Goal: Task Accomplishment & Management: Complete application form

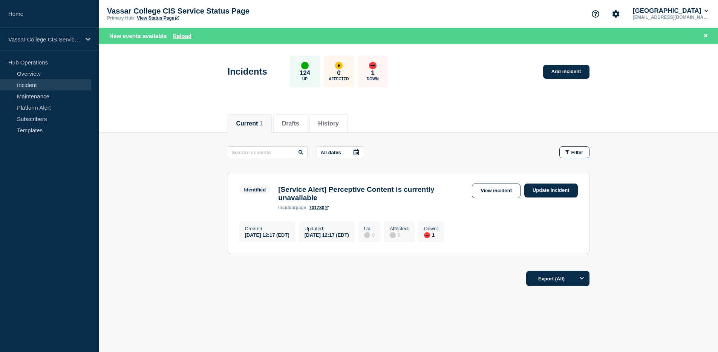
click at [18, 81] on link "Incident" at bounding box center [45, 84] width 91 height 11
click at [22, 86] on link "Incident" at bounding box center [45, 84] width 91 height 11
click at [187, 35] on button "Reload" at bounding box center [182, 36] width 19 height 6
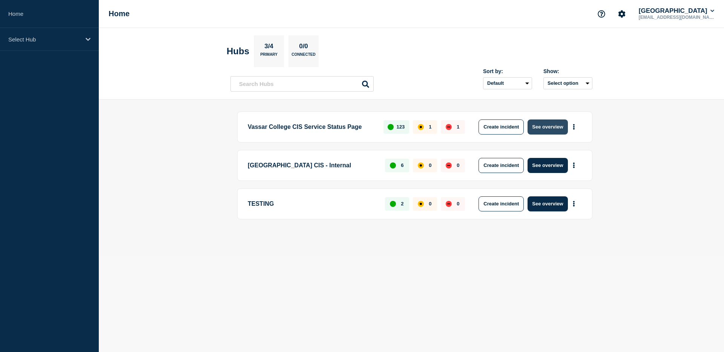
click at [544, 127] on button "See overview" at bounding box center [547, 127] width 40 height 15
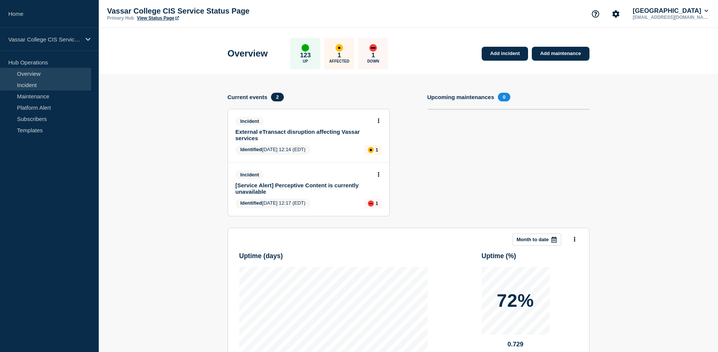
click at [32, 86] on link "Incident" at bounding box center [45, 84] width 91 height 11
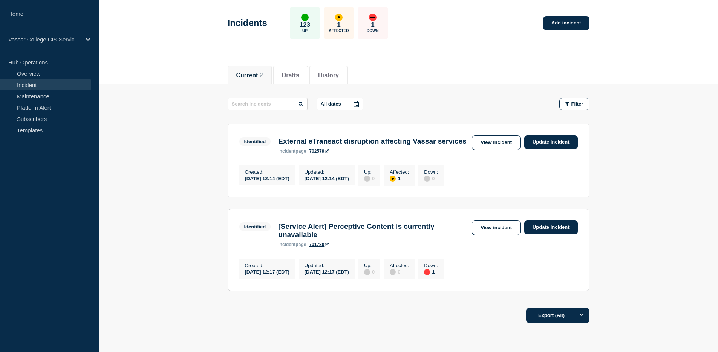
scroll to position [67, 0]
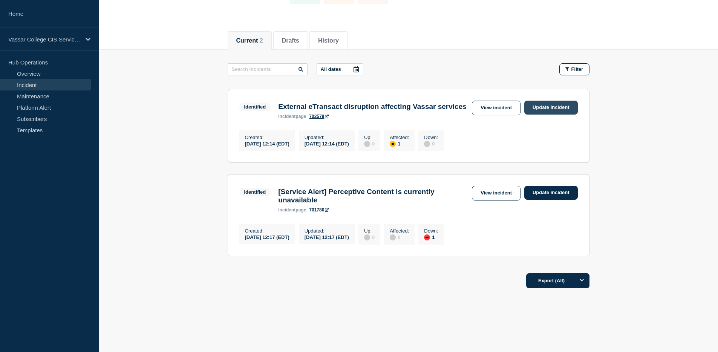
click at [553, 108] on link "Update incident" at bounding box center [551, 108] width 54 height 14
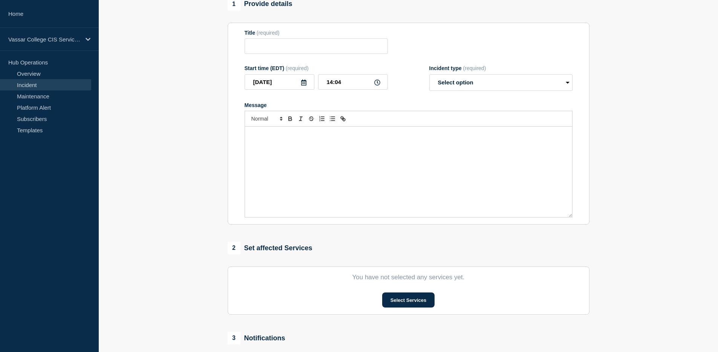
type input "External eTransact disruption affecting Vassar services"
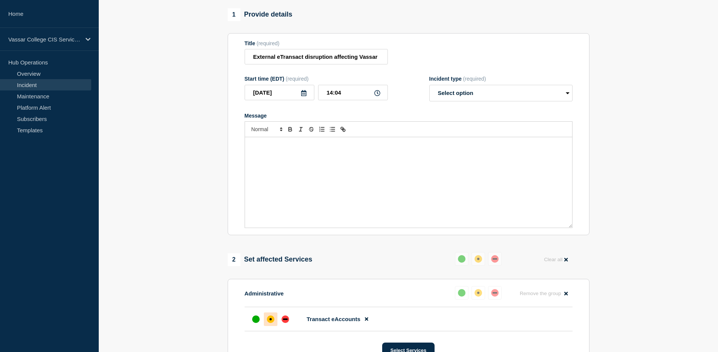
click at [438, 90] on div "Incident type (required) Select option Investigating Identified Monitoring Reso…" at bounding box center [500, 89] width 143 height 26
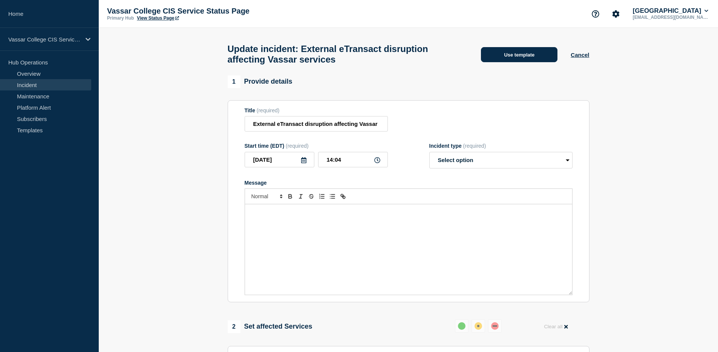
click at [523, 56] on button "Use template" at bounding box center [519, 54] width 77 height 15
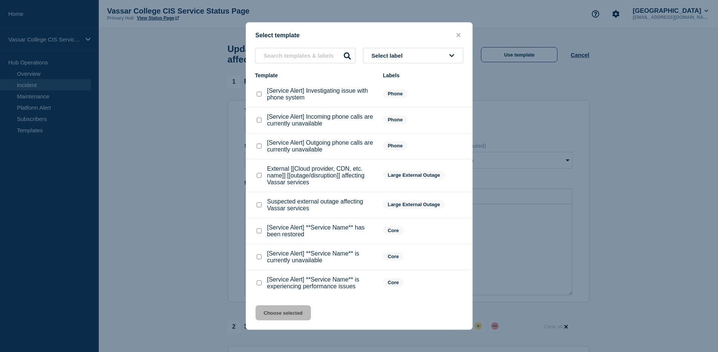
scroll to position [24, 0]
click at [257, 228] on checkbox"] "[Service Alert] **Service Name** has been restored checkbox" at bounding box center [259, 230] width 5 height 5
checkbox checkbox"] "true"
click at [283, 314] on button "Choose selected" at bounding box center [283, 312] width 55 height 15
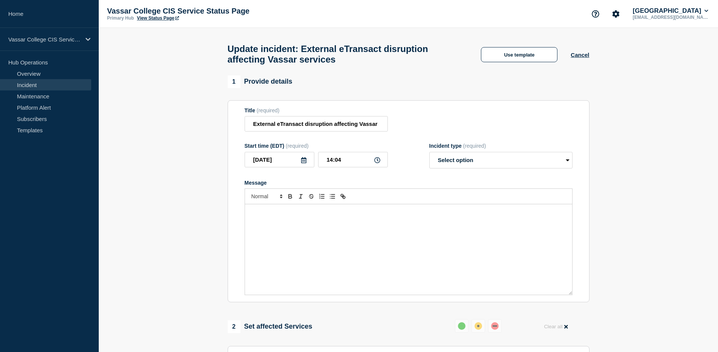
select select "resolved"
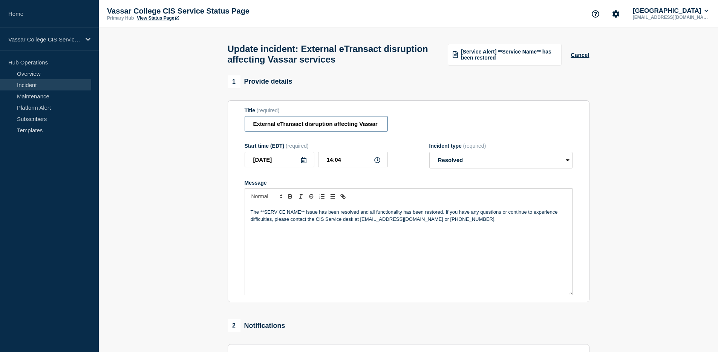
click at [323, 127] on input "External eTransact disruption affecting Vassar services" at bounding box center [316, 123] width 143 height 15
drag, startPoint x: 324, startPoint y: 129, endPoint x: 390, endPoint y: 128, distance: 66.0
click at [407, 127] on div "Title (required) External eTransact disruption affecting Vassar services" at bounding box center [409, 119] width 328 height 25
click at [381, 130] on input "External eTransact disruption affecting Vassar services" at bounding box center [316, 123] width 143 height 15
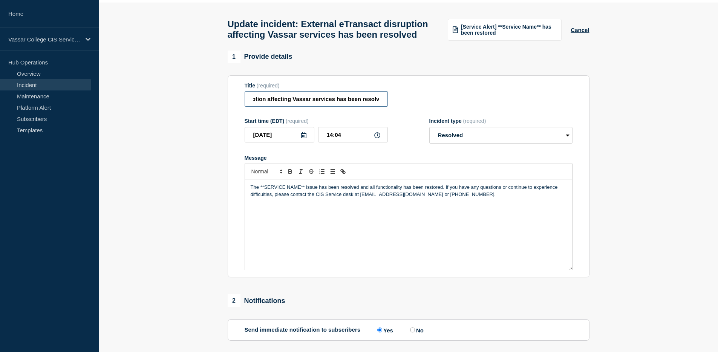
scroll to position [0, 0]
drag, startPoint x: 287, startPoint y: 104, endPoint x: 218, endPoint y: 103, distance: 69.0
click at [218, 103] on section "1 Provide details Title (required) External eTransact disruption affecting Vass…" at bounding box center [408, 252] width 619 height 403
click at [287, 104] on input "External eTransact disruption affecting Vassar services has been resolved" at bounding box center [316, 98] width 143 height 15
drag, startPoint x: 330, startPoint y: 106, endPoint x: 278, endPoint y: 105, distance: 51.7
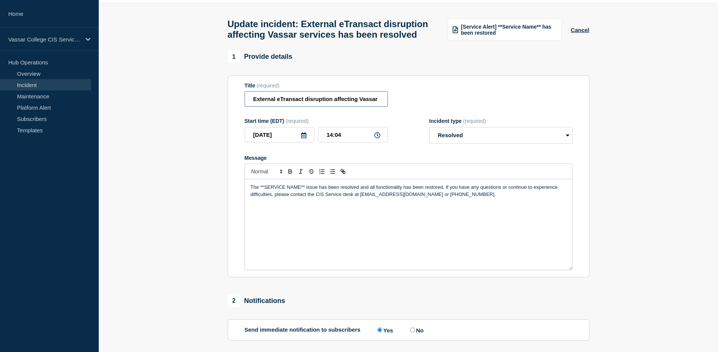
click at [248, 104] on input "External eTransact disruption affecting Vassar services has been resolved" at bounding box center [316, 98] width 143 height 15
type input "External eTransact disruption affecting Vassar services has been resolved"
drag, startPoint x: 316, startPoint y: 196, endPoint x: 260, endPoint y: 195, distance: 56.6
click at [260, 195] on p "The **SERVICE NAME** issue has been resolved and all functionality has been res…" at bounding box center [409, 191] width 316 height 14
click at [261, 196] on p "The External eTransact disruption has been resolved and all functionality has b…" at bounding box center [409, 191] width 316 height 14
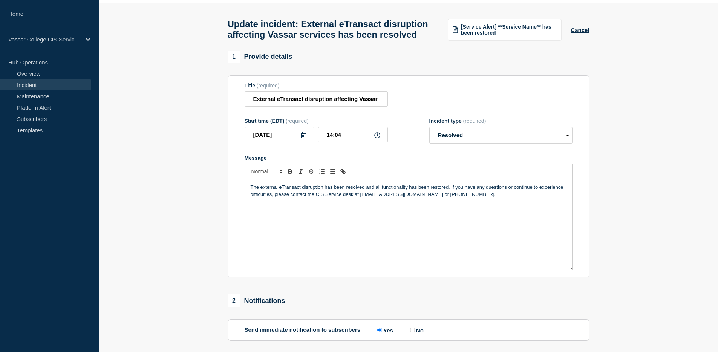
click at [498, 221] on div "The external eTransact disruption has been resolved and all functionality has b…" at bounding box center [408, 224] width 327 height 90
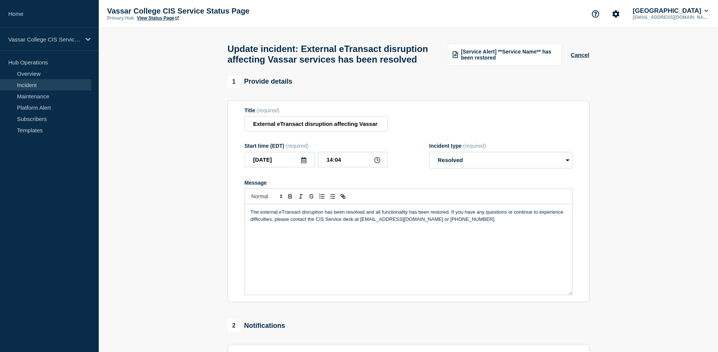
scroll to position [69, 0]
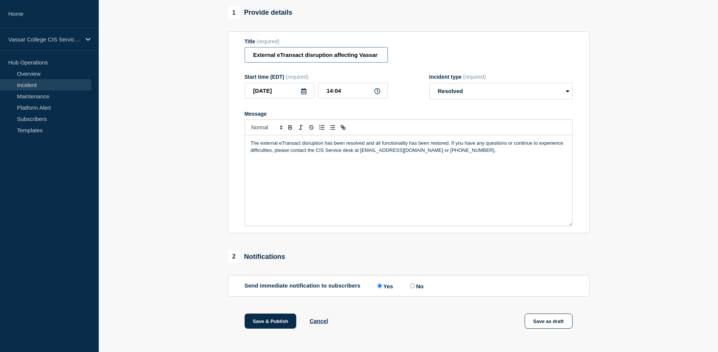
click at [245, 61] on input "External eTransact disruption affecting Vassar services has been resolved" at bounding box center [316, 54] width 143 height 15
drag, startPoint x: 251, startPoint y: 61, endPoint x: 383, endPoint y: 60, distance: 131.6
click at [384, 59] on input "External eTransact disruption affecting Vassar services has been resolved" at bounding box center [316, 54] width 143 height 15
click at [382, 60] on input "External eTransact disruption affecting Vassar services has been resolved" at bounding box center [316, 54] width 143 height 15
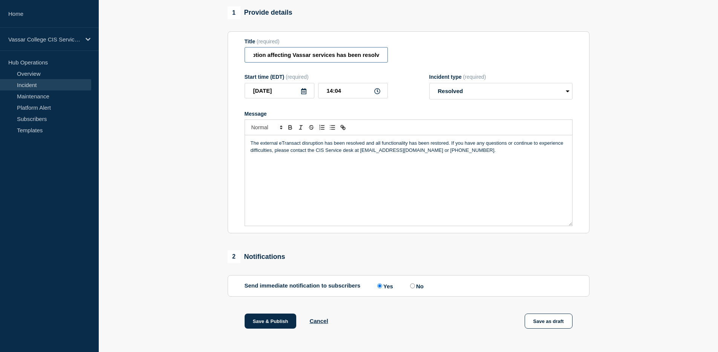
scroll to position [0, 0]
drag, startPoint x: 382, startPoint y: 61, endPoint x: 199, endPoint y: 58, distance: 182.9
click at [199, 58] on section "1 Provide details Title (required) External eTransact disruption affecting Vass…" at bounding box center [408, 207] width 619 height 403
drag, startPoint x: 298, startPoint y: 59, endPoint x: 307, endPoint y: 61, distance: 8.9
click at [297, 59] on input "External eTransact disruption affecting Vassar services has been resolved" at bounding box center [316, 54] width 143 height 15
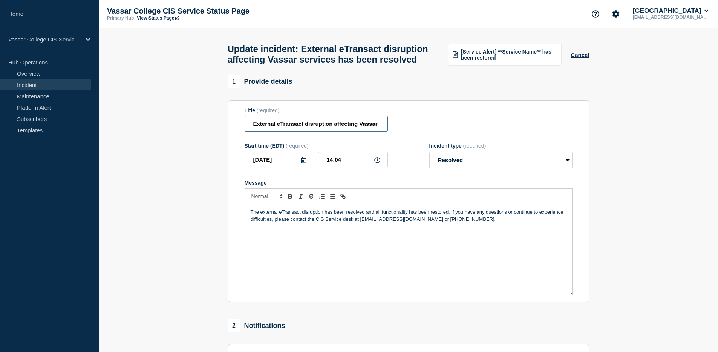
click at [252, 128] on input "External eTransact disruption affecting Vassar services has been resolved" at bounding box center [316, 123] width 143 height 15
drag, startPoint x: 254, startPoint y: 129, endPoint x: 386, endPoint y: 132, distance: 132.0
click at [386, 132] on input "External eTransact disruption affecting Vassar services has been resolved" at bounding box center [316, 123] width 143 height 15
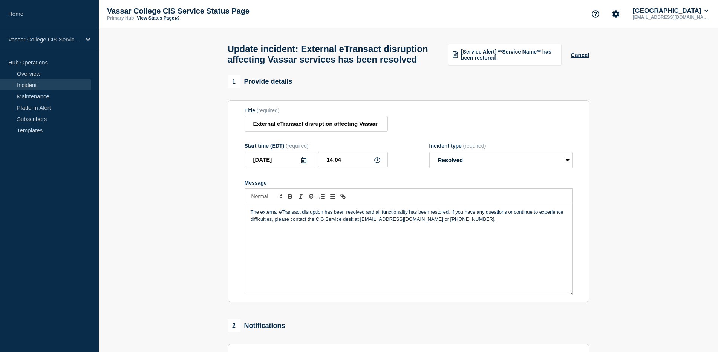
click at [411, 130] on div "Title (required) External eTransact disruption affecting Vassar services has be…" at bounding box center [409, 119] width 328 height 25
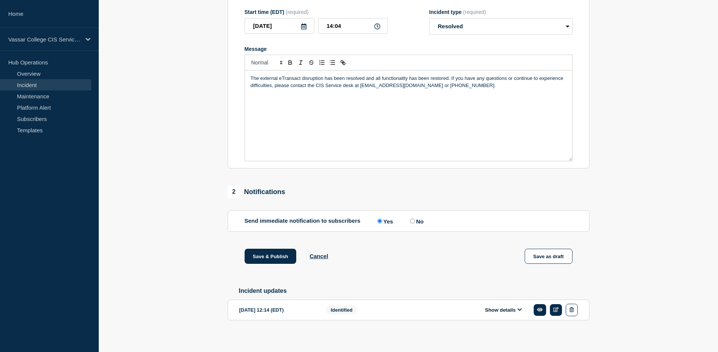
scroll to position [149, 0]
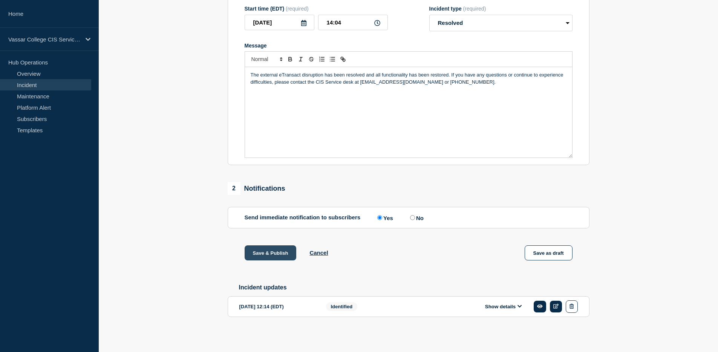
click at [262, 250] on button "Save & Publish" at bounding box center [271, 252] width 52 height 15
